Goal: Find specific page/section: Find specific page/section

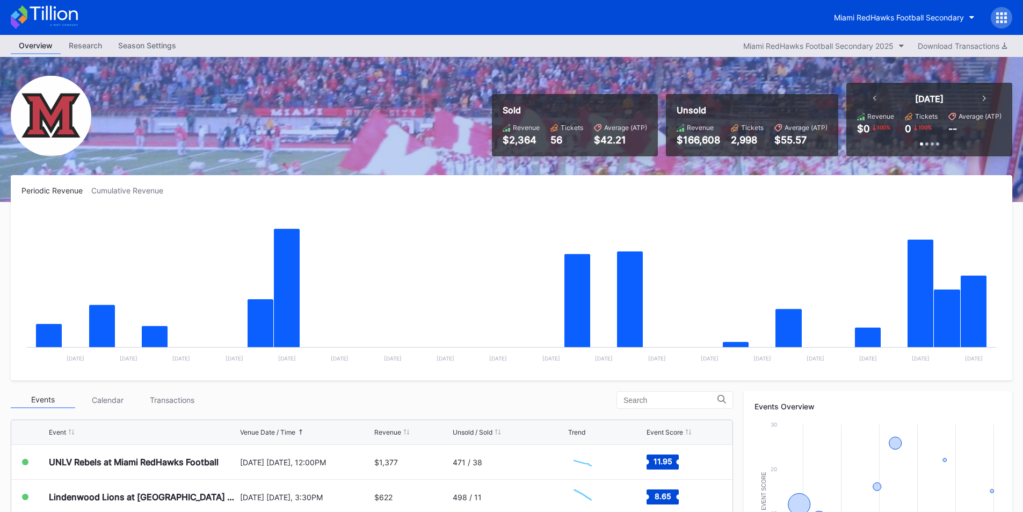
click at [680, 20] on div "Miami RedHawks Football Secondary" at bounding box center [511, 17] width 1023 height 35
